Goal: Contribute content: Add original content to the website for others to see

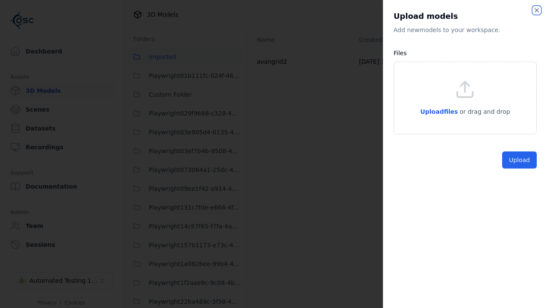
click at [535, 8] on icon "button" at bounding box center [536, 10] width 7 height 7
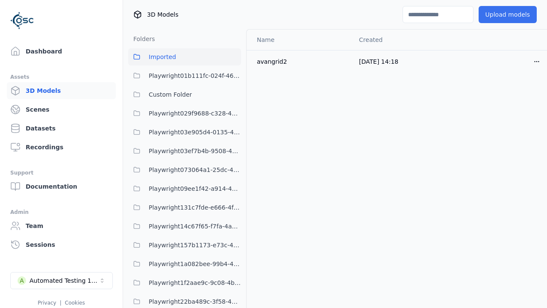
click at [484, 16] on button "Upload models" at bounding box center [508, 14] width 58 height 17
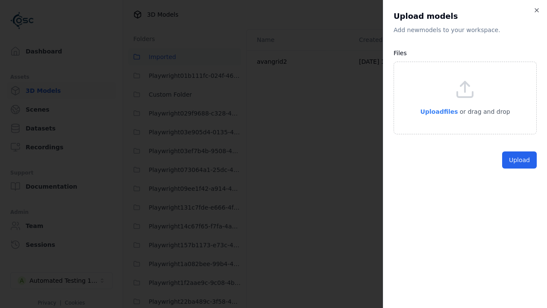
click at [441, 109] on span "Upload files" at bounding box center [439, 111] width 38 height 7
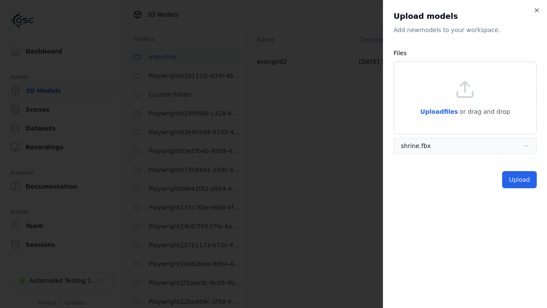
click at [522, 181] on button "Upload" at bounding box center [519, 179] width 35 height 17
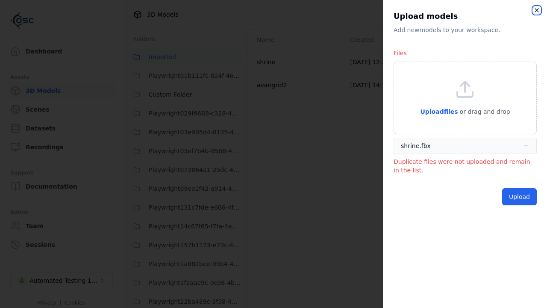
click at [538, 10] on icon "button" at bounding box center [536, 10] width 7 height 7
